Goal: Information Seeking & Learning: Compare options

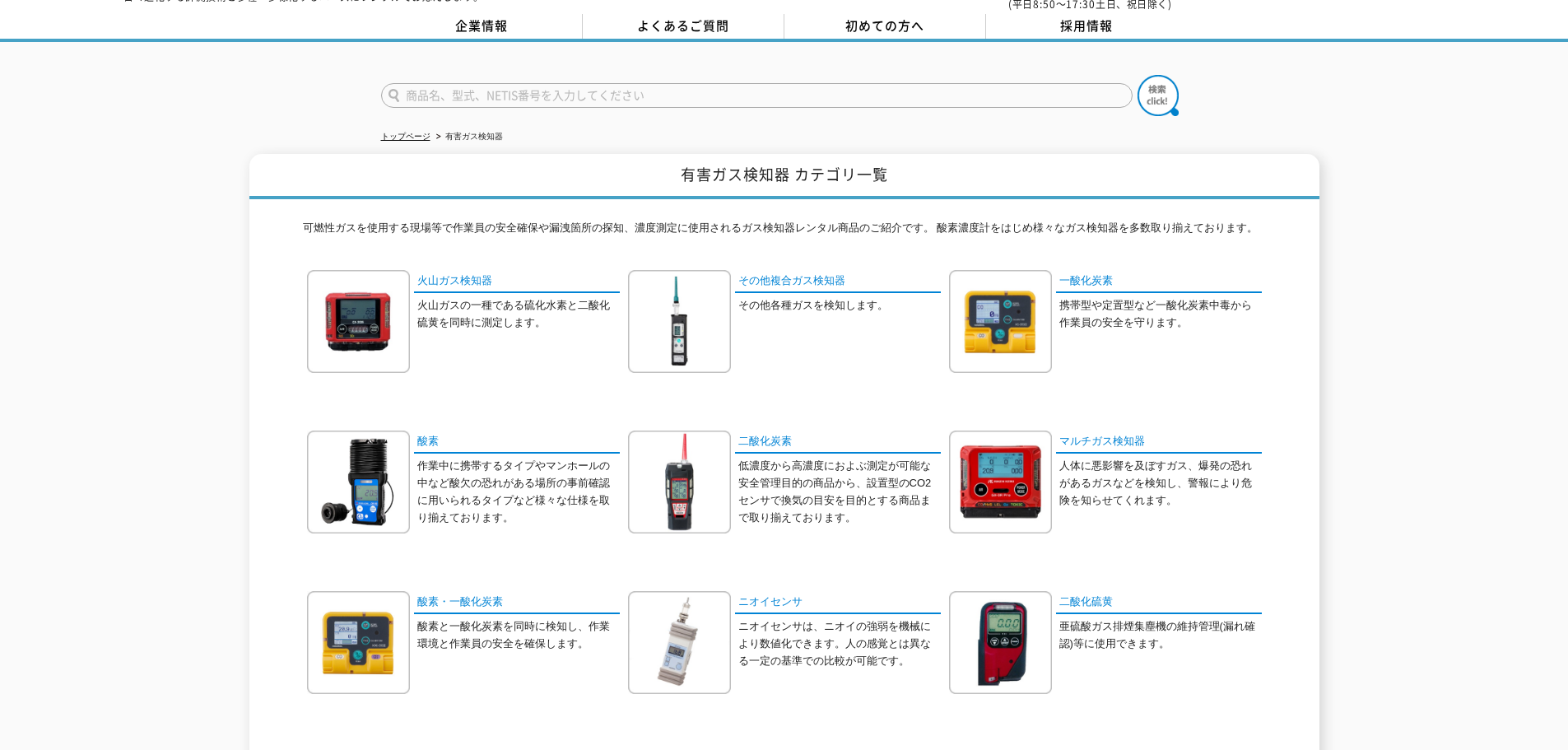
scroll to position [165, 0]
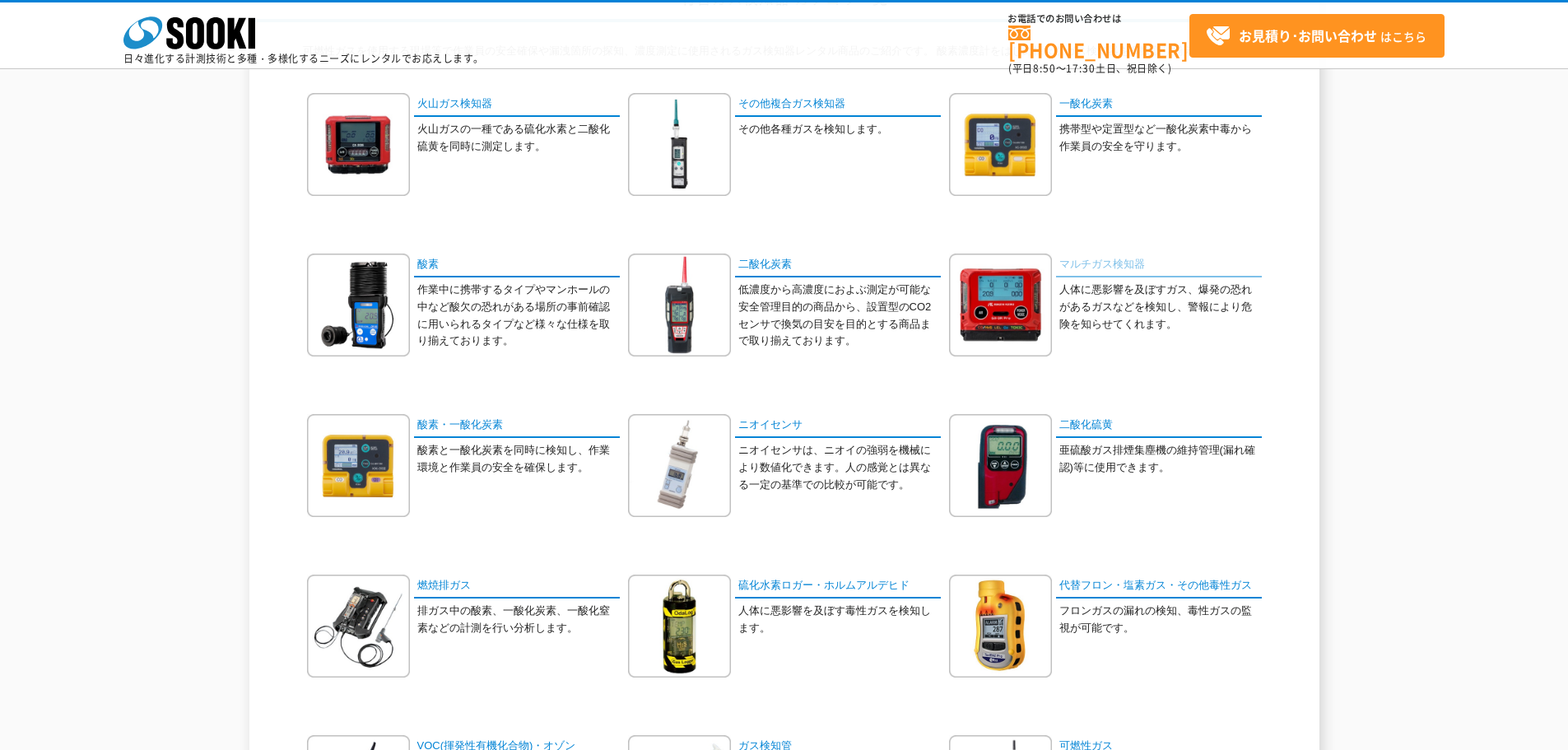
click at [1094, 262] on link "マルチガス検知器" at bounding box center [1159, 265] width 206 height 24
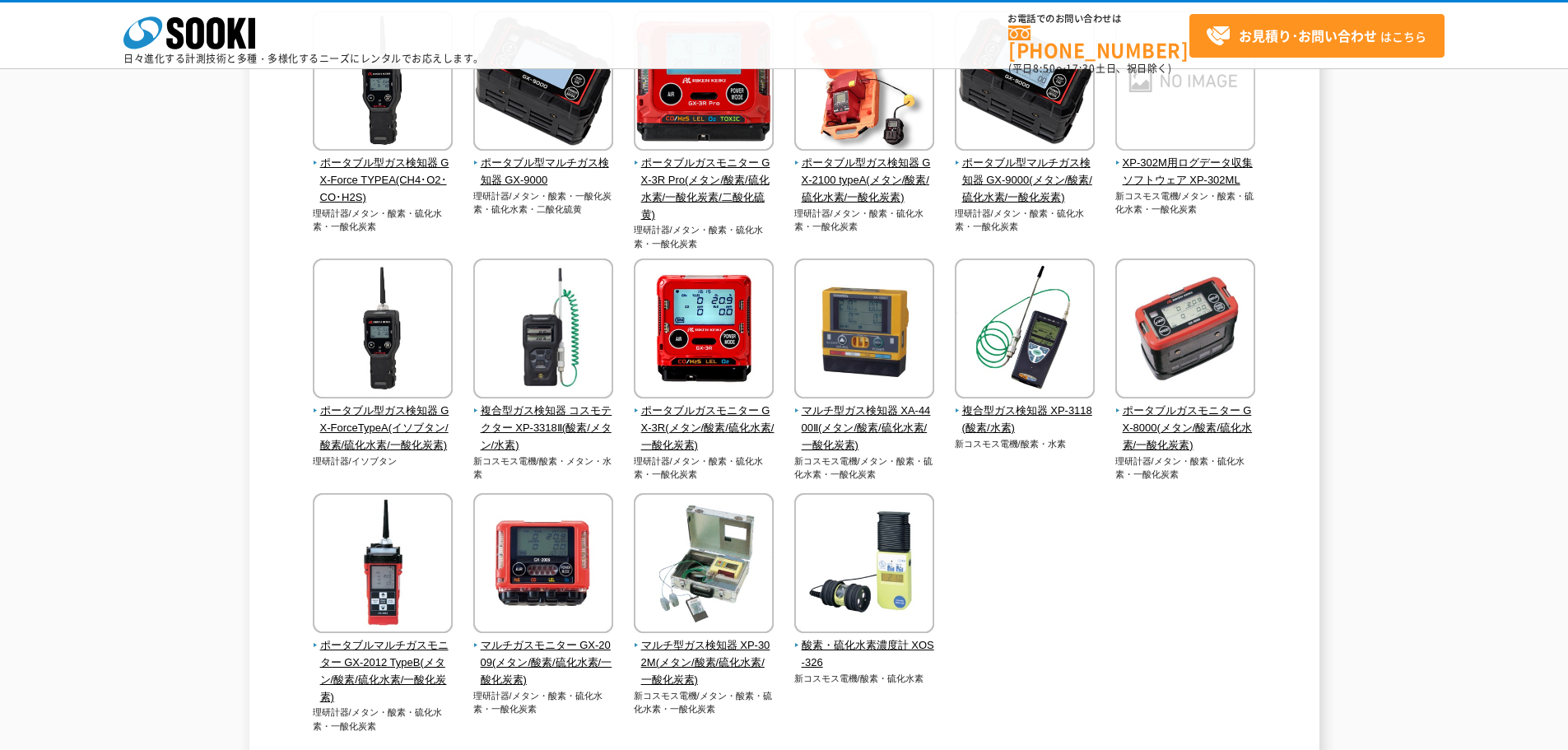
scroll to position [330, 0]
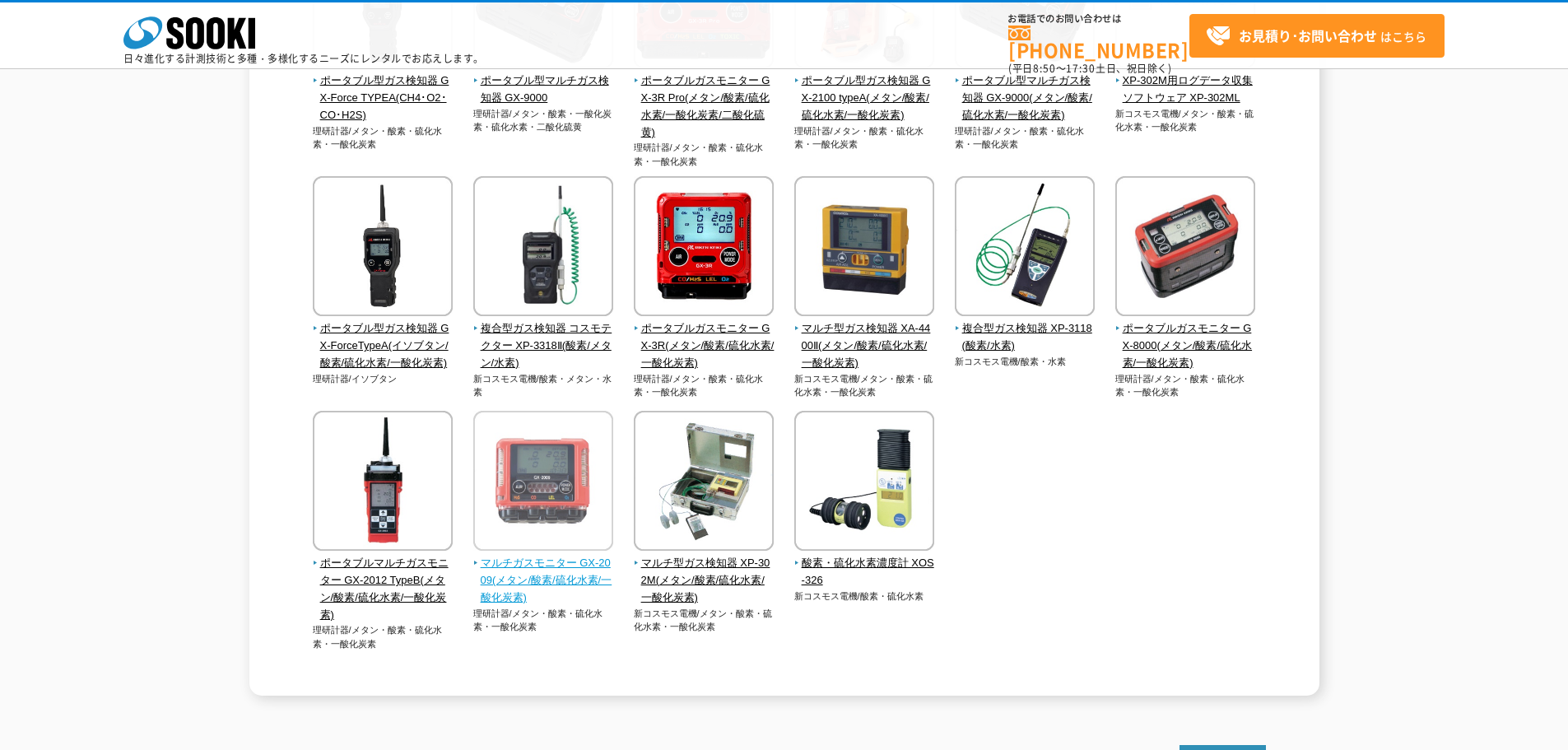
click at [537, 554] on img at bounding box center [543, 482] width 140 height 144
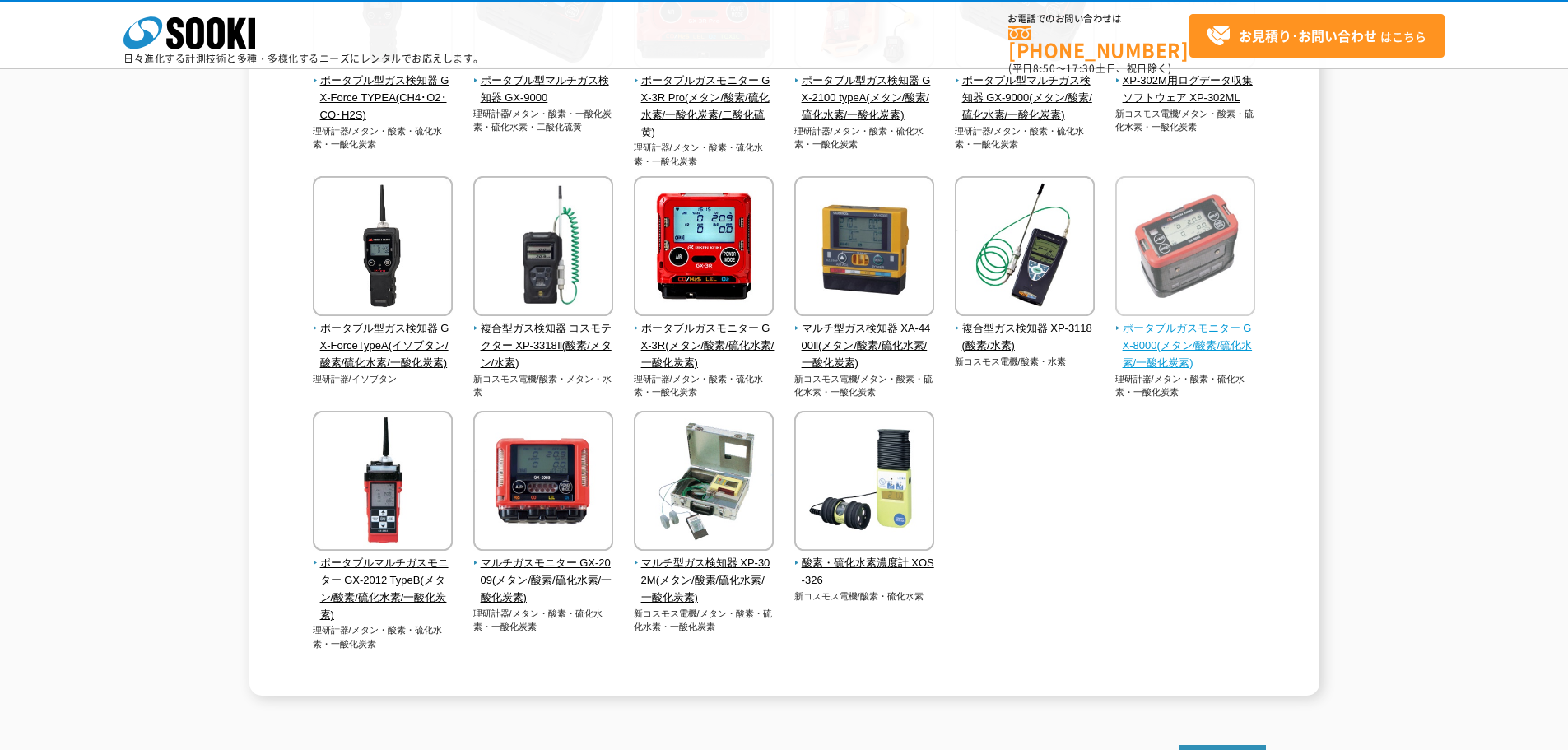
click at [1183, 325] on span "ポータブルガスモニター GX-8000(メタン/酸素/硫化水素/一酸化炭素)" at bounding box center [1186, 346] width 141 height 51
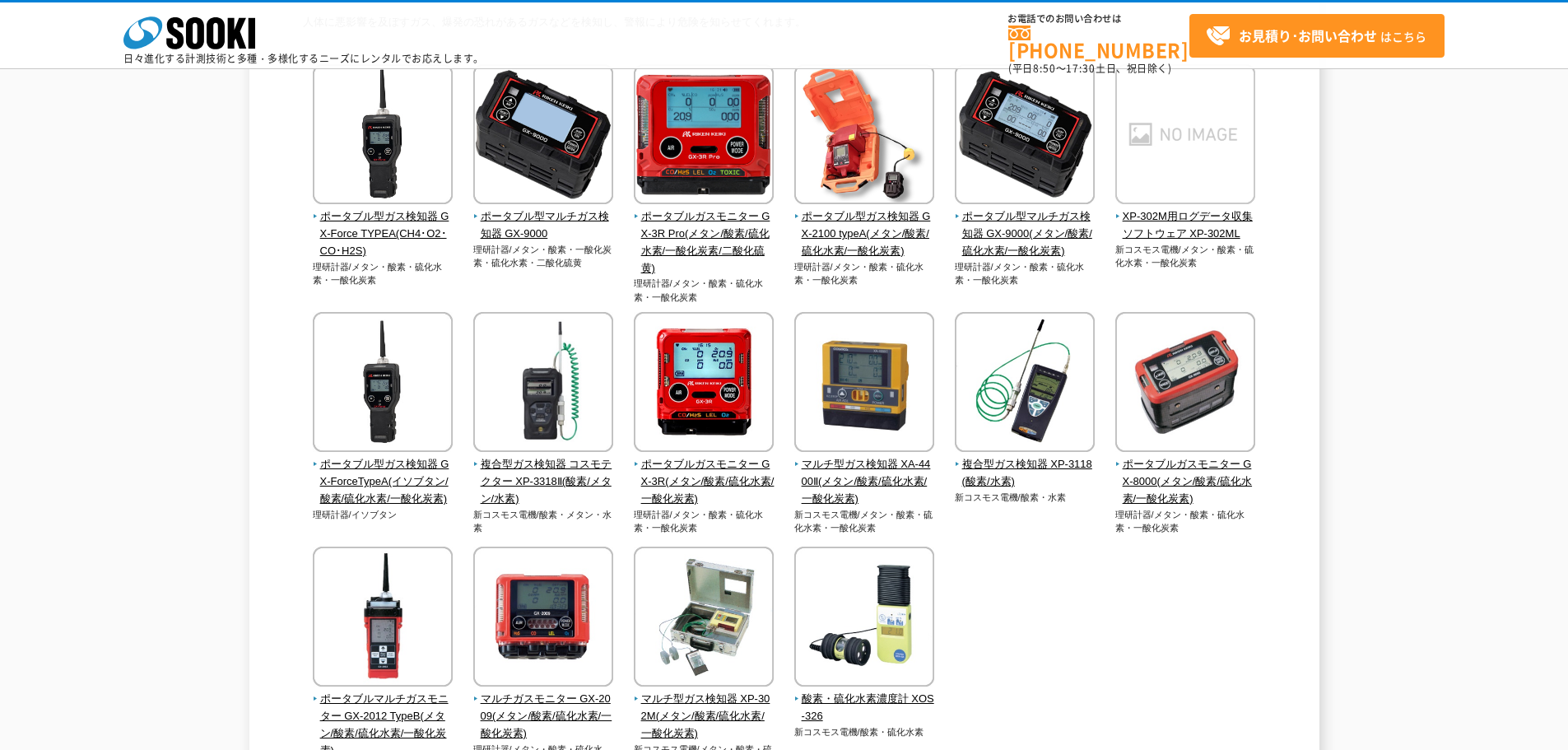
scroll to position [165, 0]
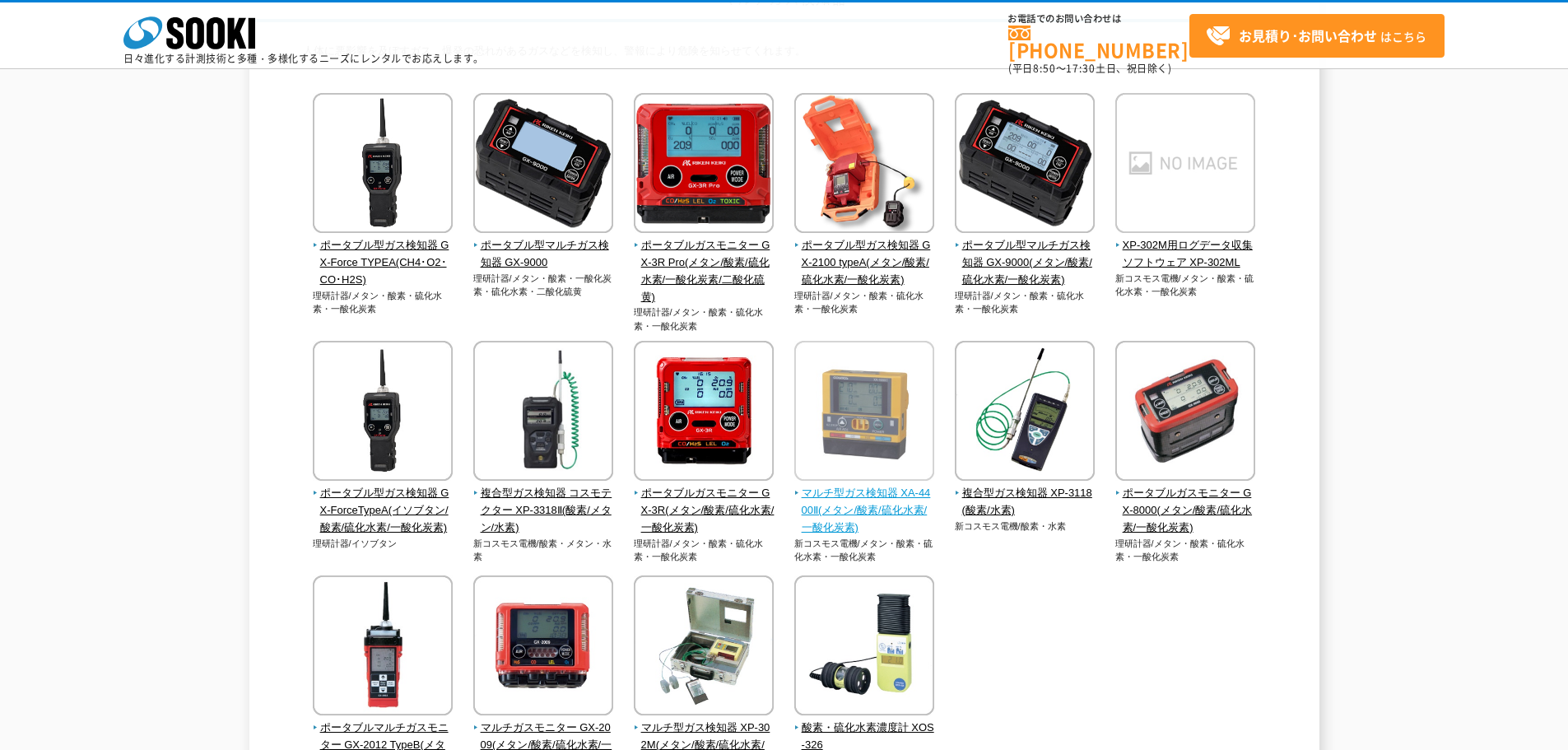
click at [868, 491] on span "マルチ型ガス検知器 XA-4400Ⅱ(メタン/酸素/硫化水素/一酸化炭素)" at bounding box center [865, 511] width 141 height 51
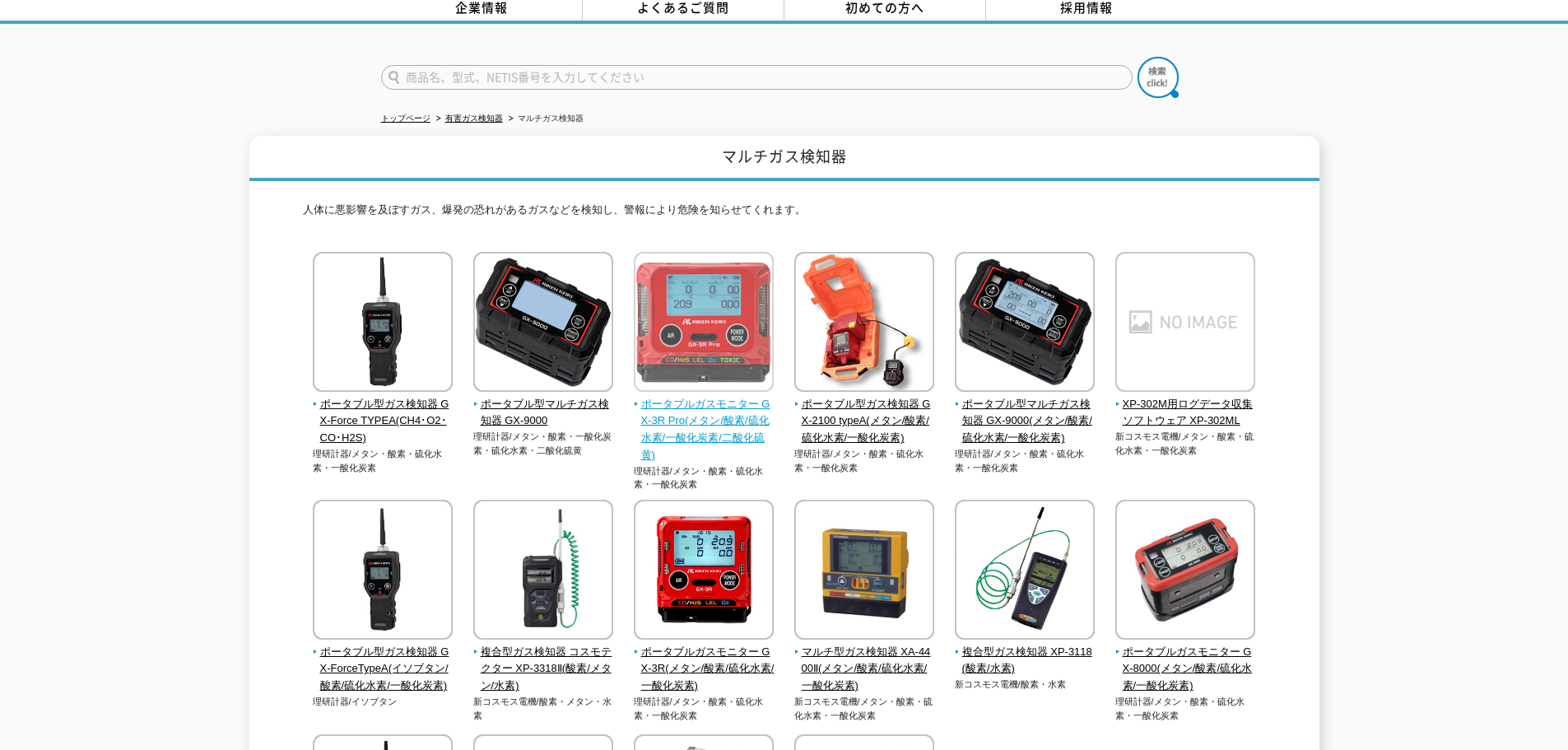
click at [692, 403] on span "ポータブルガスモニター GX-3R Pro(メタン/酸素/硫化水素/一酸化炭素/二酸化硫黄)" at bounding box center [704, 431] width 141 height 69
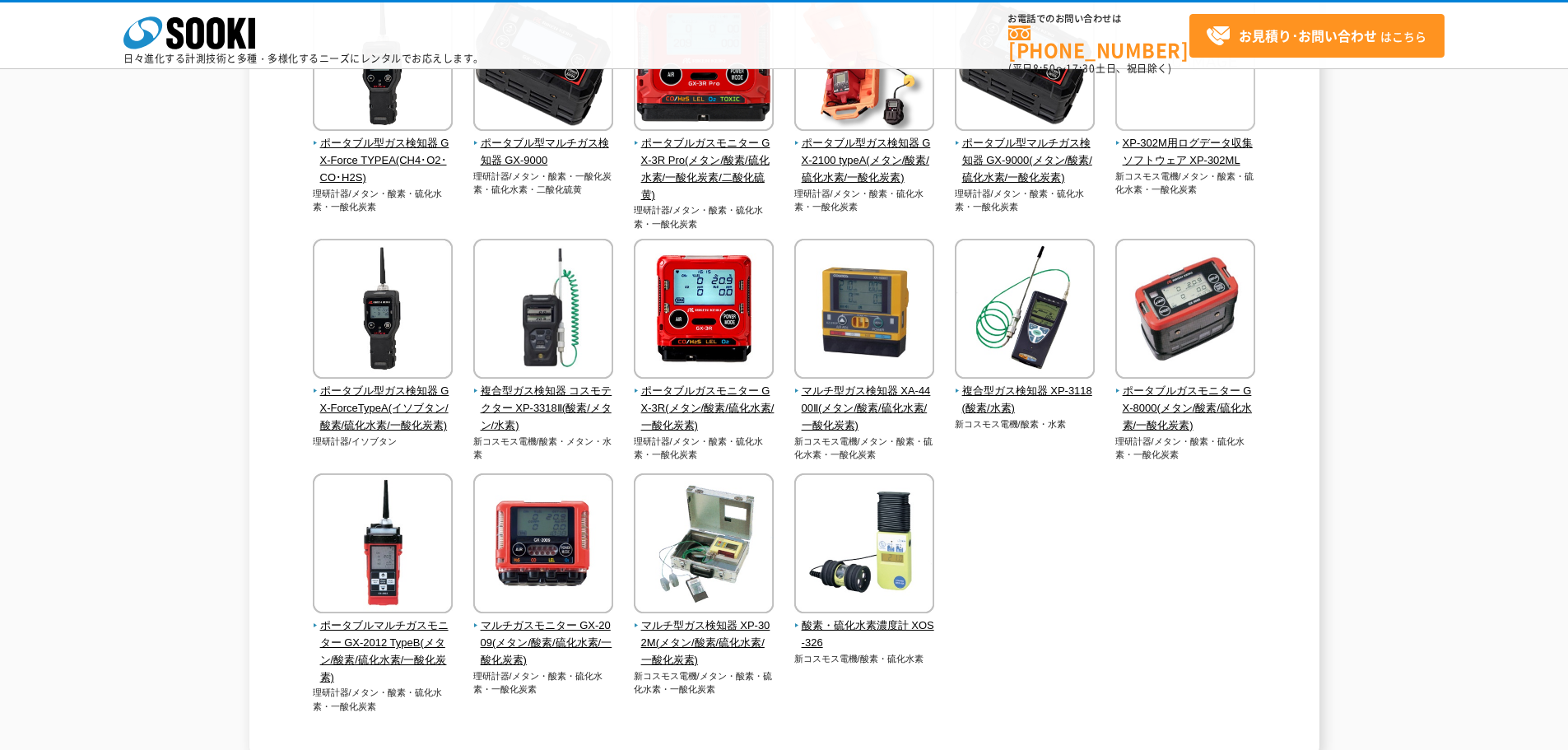
scroll to position [330, 0]
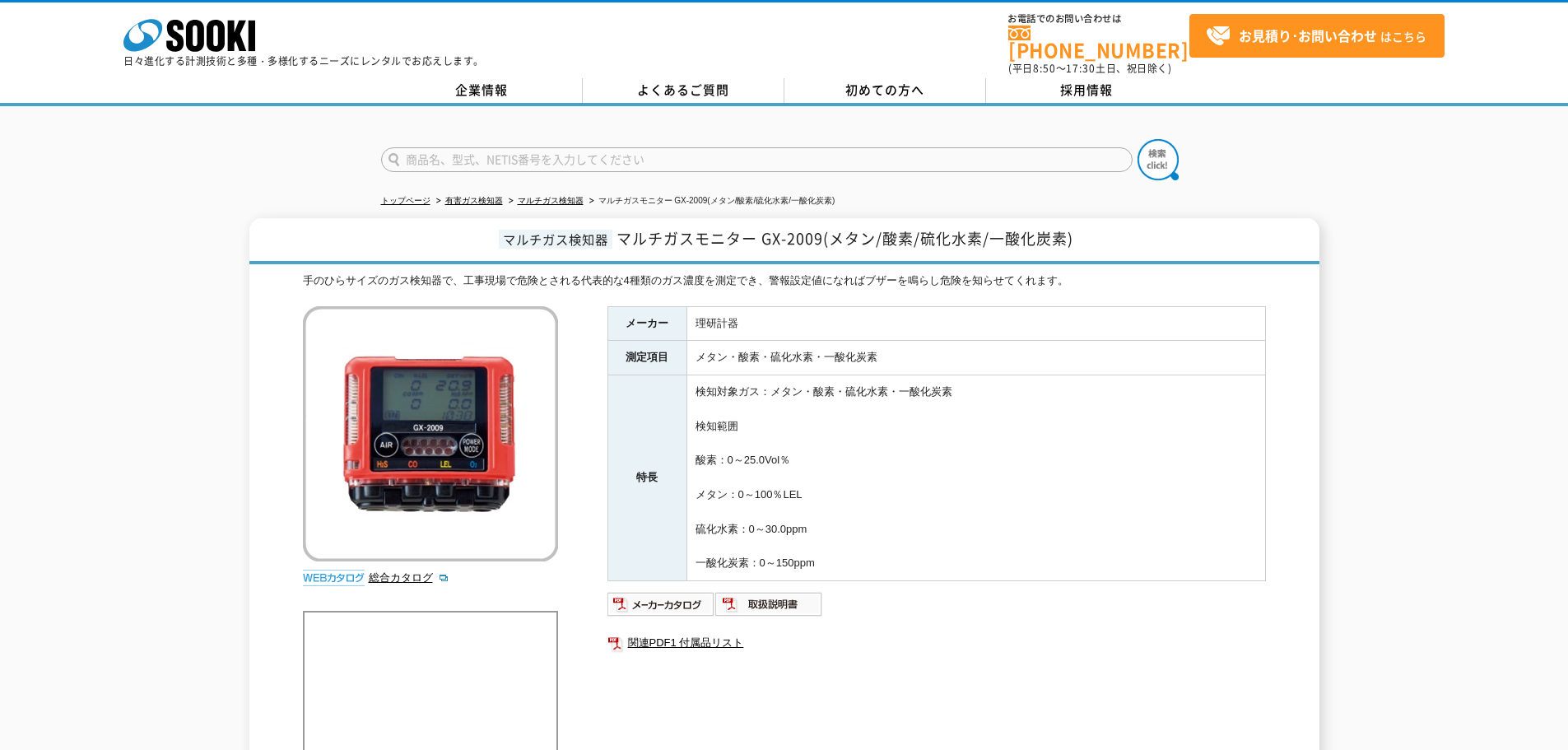
scroll to position [82, 0]
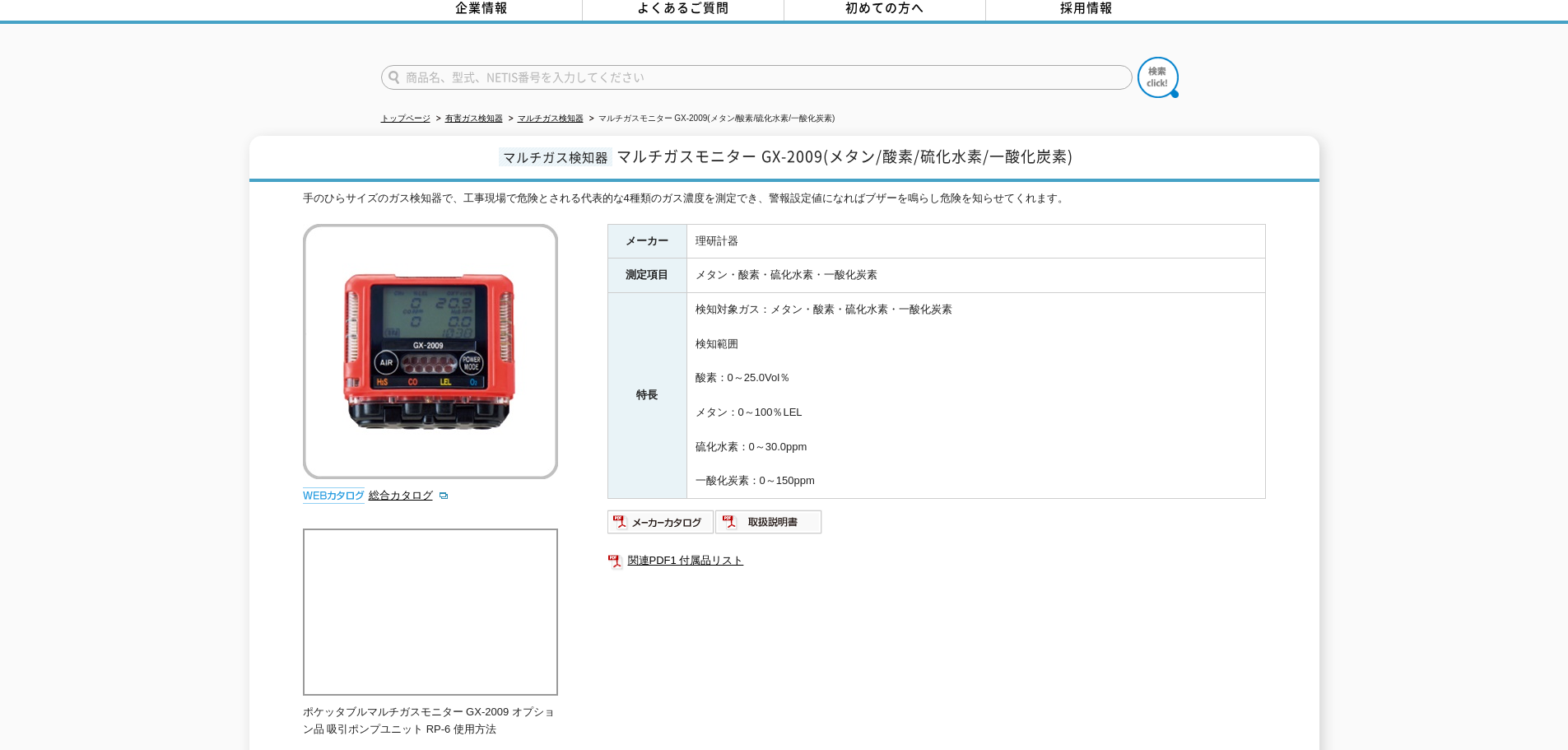
click at [443, 367] on img at bounding box center [431, 352] width 255 height 255
click at [672, 512] on img at bounding box center [661, 522] width 108 height 27
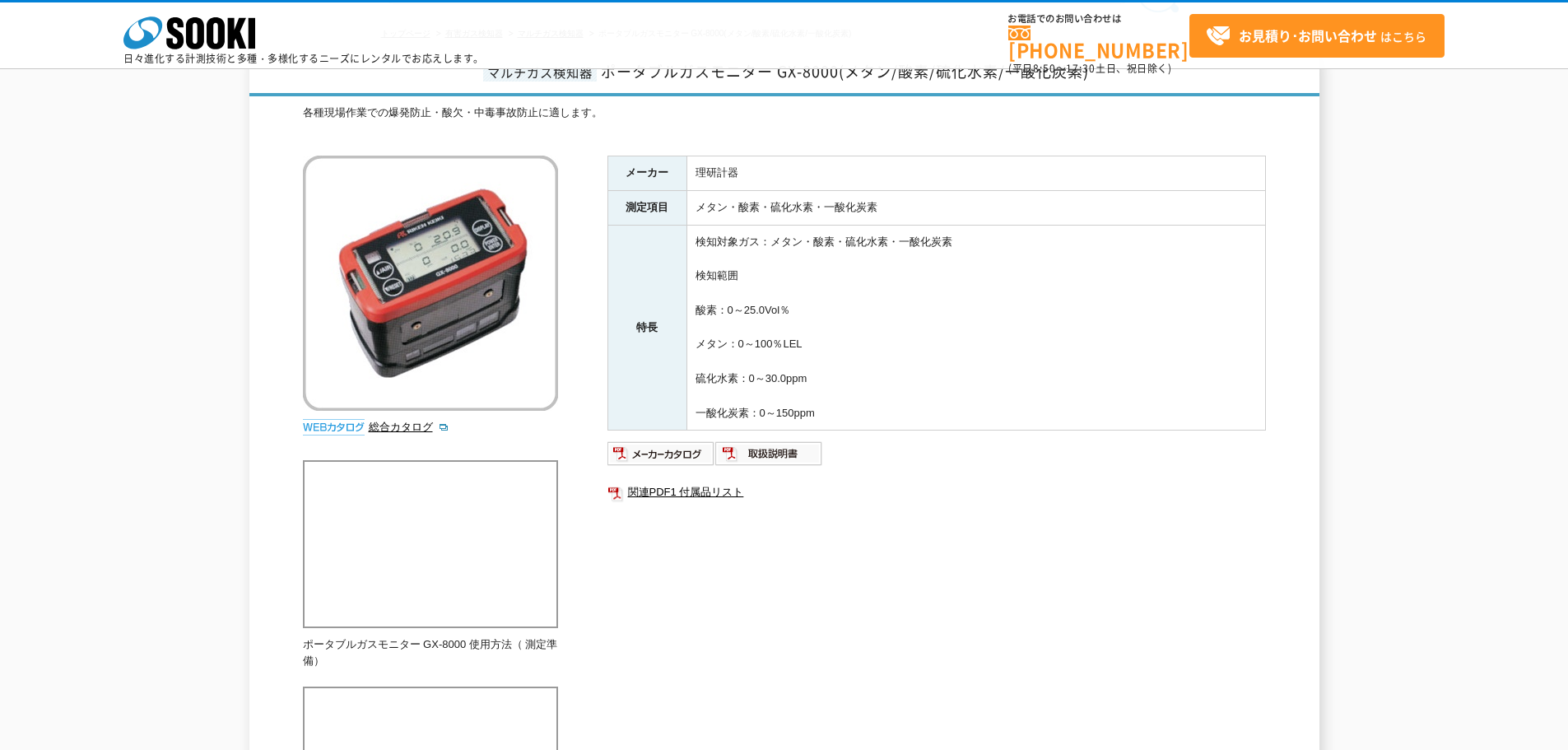
scroll to position [82, 0]
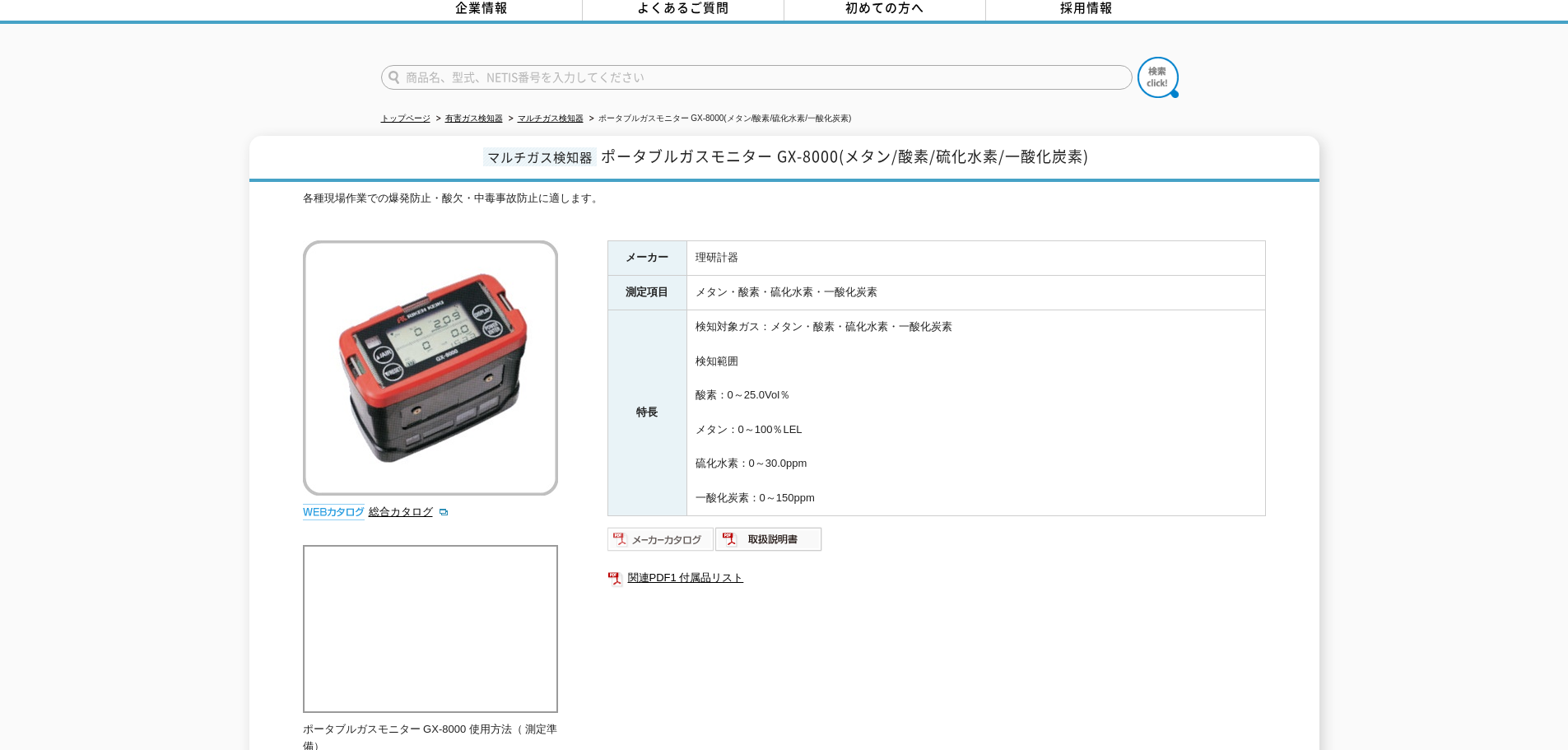
click at [665, 530] on img at bounding box center [661, 539] width 108 height 27
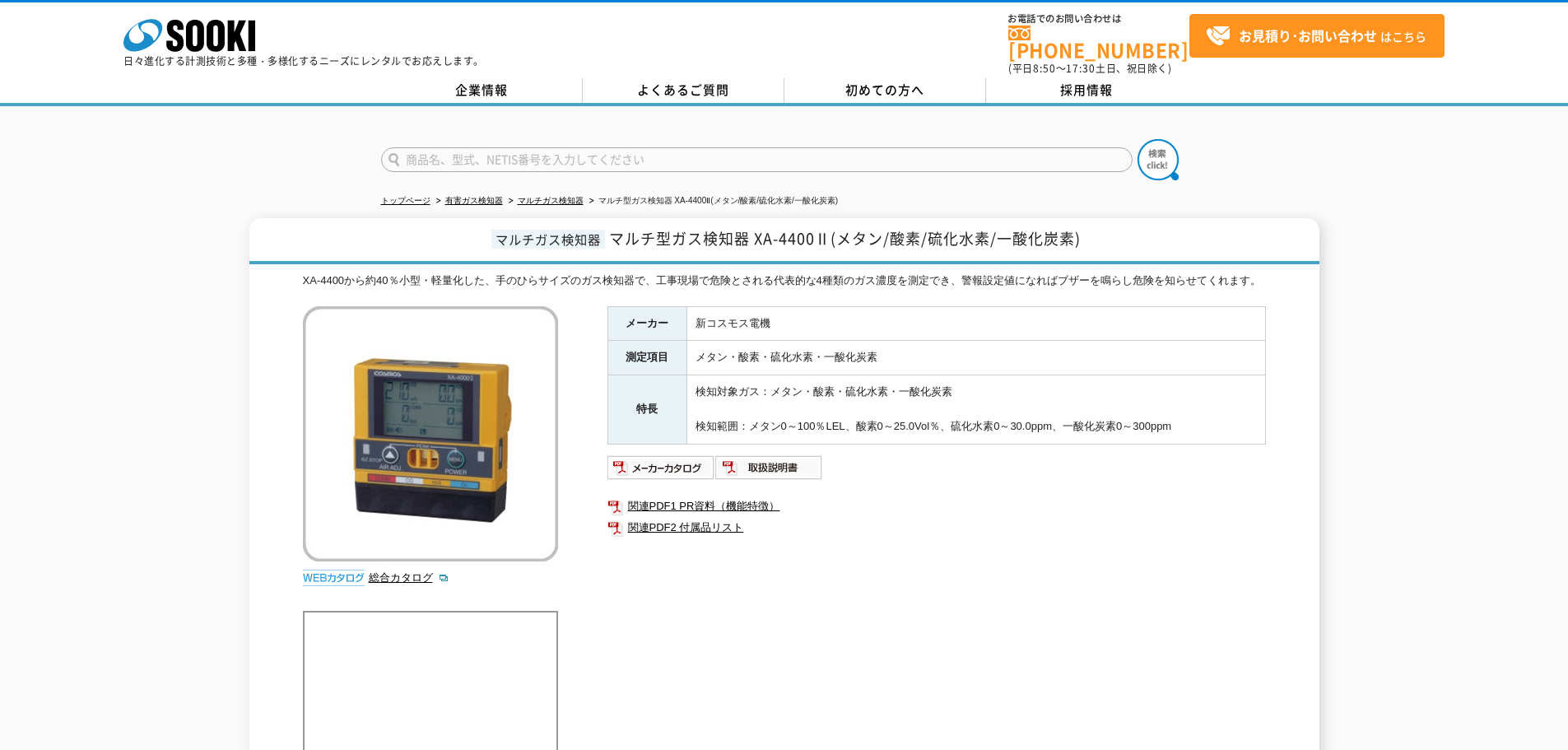
drag, startPoint x: 183, startPoint y: 421, endPoint x: 154, endPoint y: 408, distance: 31.8
click at [175, 420] on div "マルチガス検知器 マルチ型ガス検知器 XA-4400Ⅱ(メタン/酸素/硫化水素/一酸化炭素) XA-4400から約40％小型・軽量化した、手のひらサイズのガス…" at bounding box center [784, 738] width 1568 height 1039
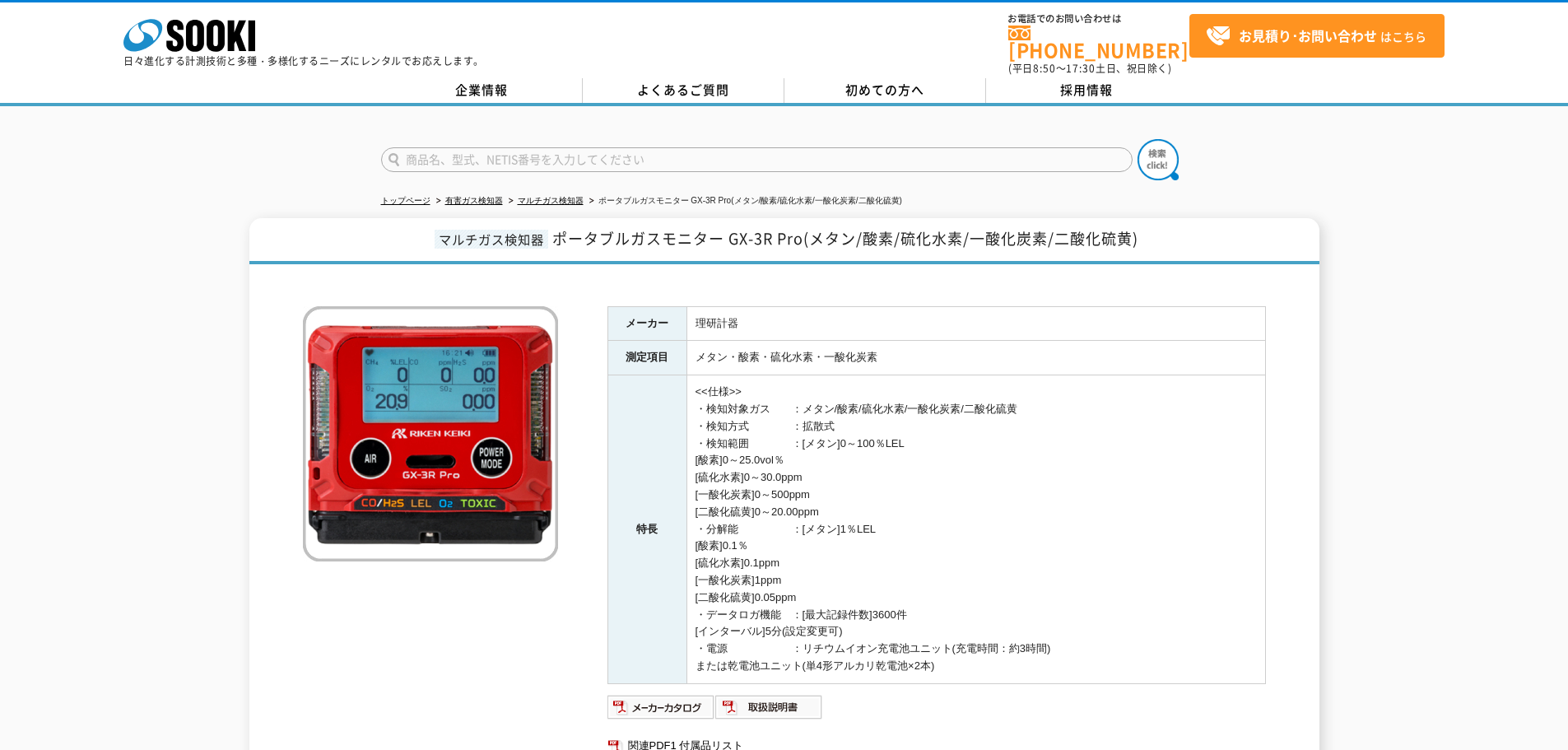
click at [167, 294] on div "マルチガス検知器 ポータブルガスモニター GX-3R Pro(メタン/酸素/硫化水素/一酸化炭素/二酸化硫黄) メーカー 理研計器 測定項目 メタン・酸素・硫…" at bounding box center [784, 504] width 1568 height 572
